Goal: Find specific page/section

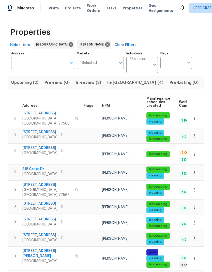
click at [117, 86] on span "In-reno (4)" at bounding box center [135, 82] width 56 height 7
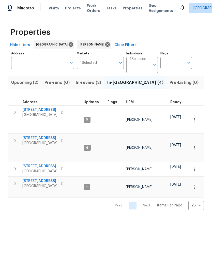
click at [49, 135] on span "[STREET_ADDRESS]" at bounding box center [39, 137] width 35 height 5
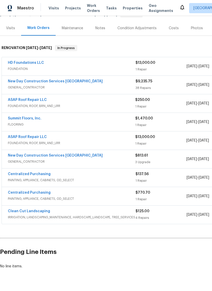
scroll to position [56, 0]
click at [53, 154] on link "New Day Construction Services [GEOGRAPHIC_DATA]" at bounding box center [55, 156] width 95 height 4
